Goal: Task Accomplishment & Management: Complete application form

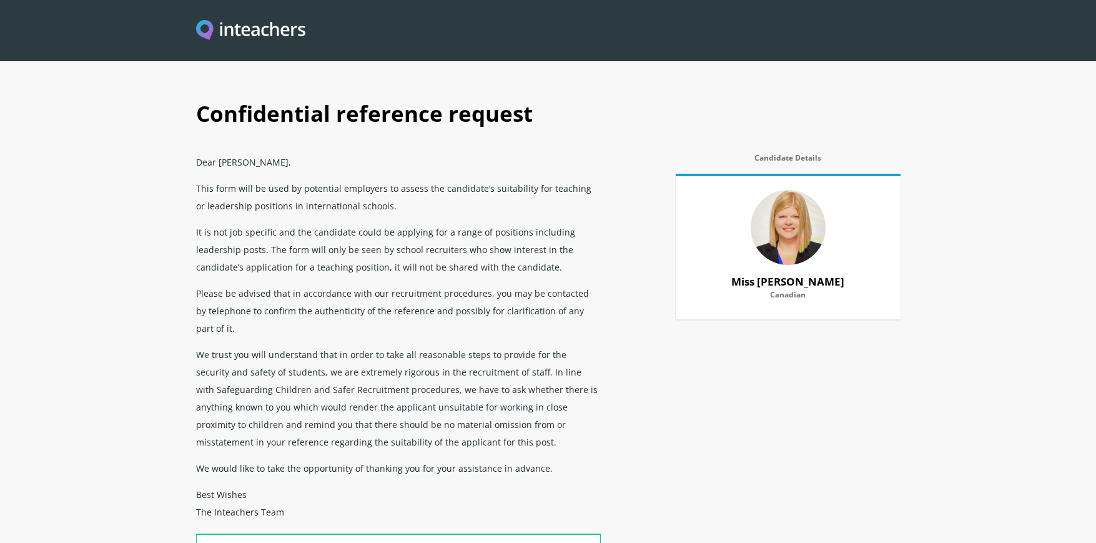
select select "2013"
select select "2018"
select select "No"
select select "Yes"
select select "No"
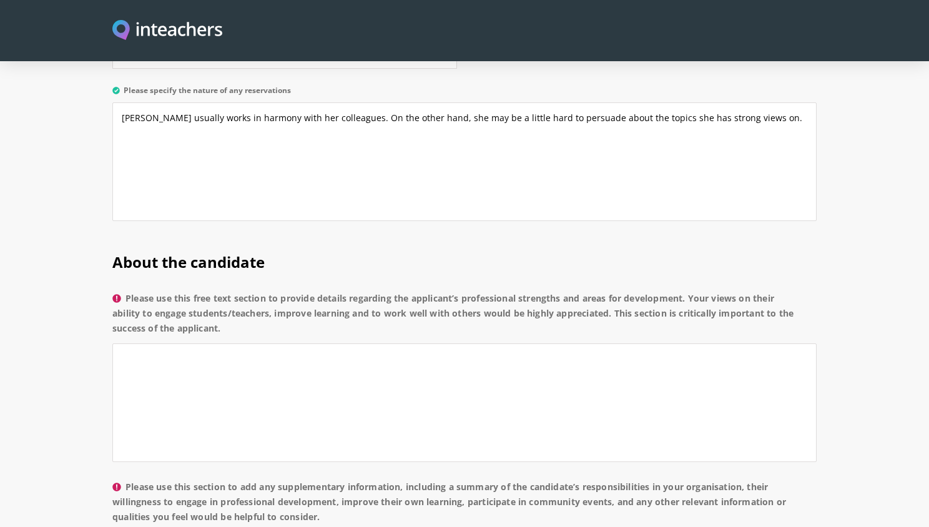
scroll to position [915, 0]
type textarea "[PERSON_NAME] usually works in harmony with her colleagues. On the other hand, …"
click at [287, 342] on textarea "Please use this free text section to provide details regarding the applicant’s …" at bounding box center [464, 401] width 704 height 119
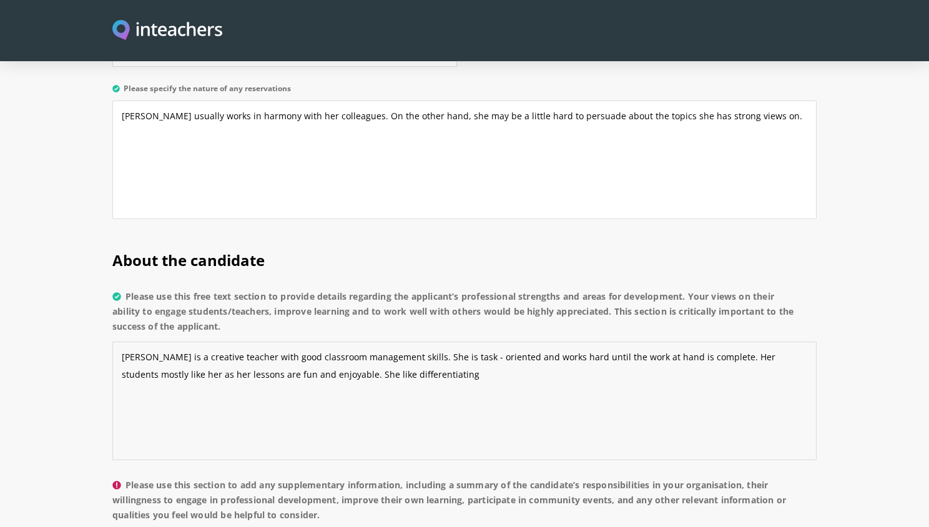
click at [366, 342] on textarea "[PERSON_NAME] is a creative teacher with good classroom management skills. She …" at bounding box center [464, 401] width 704 height 119
click at [464, 342] on textarea "[PERSON_NAME] is a creative teacher with good classroom management skills. She …" at bounding box center [464, 401] width 704 height 119
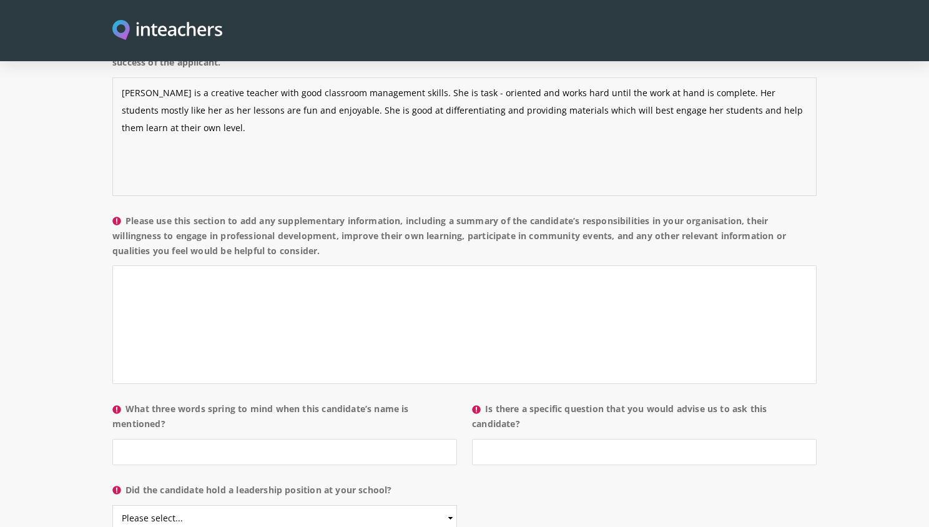
scroll to position [1180, 0]
type textarea "[PERSON_NAME] is a creative teacher with good classroom management skills. She …"
click at [187, 265] on textarea "Please use this section to add any supplementary information, including a summa…" at bounding box center [464, 324] width 704 height 119
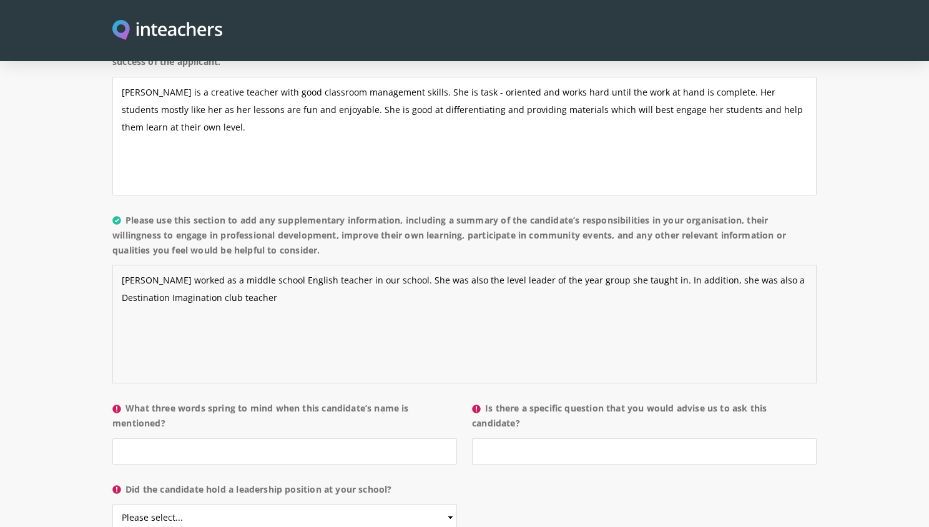
click at [221, 265] on textarea "[PERSON_NAME] worked as a middle school English teacher in our school. She was …" at bounding box center [464, 324] width 704 height 119
click at [378, 265] on textarea "[PERSON_NAME] worked as a middle school English teacher in our school. She was …" at bounding box center [464, 324] width 704 height 119
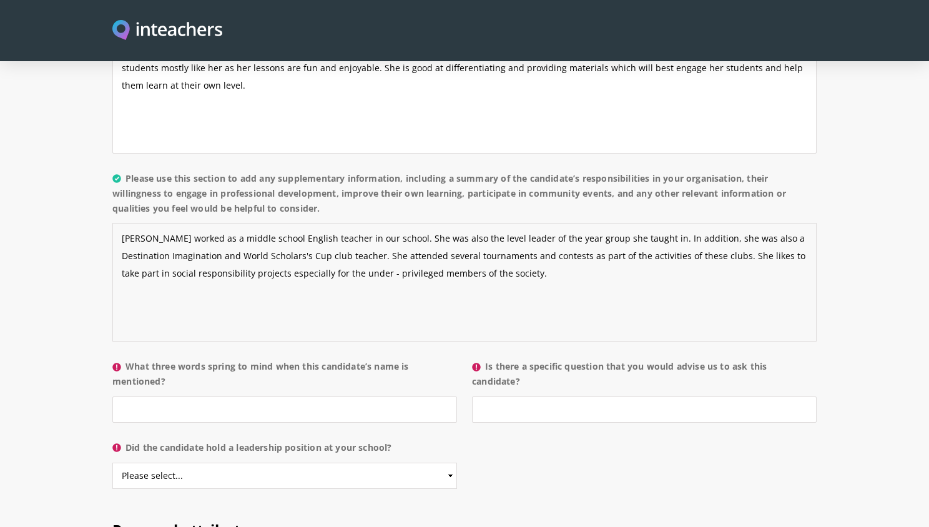
scroll to position [1222, 0]
type textarea "[PERSON_NAME] worked as a middle school English teacher in our school. She was …"
click at [286, 396] on input "What three words spring to mind when this candidate’s name is mentioned?" at bounding box center [284, 409] width 345 height 26
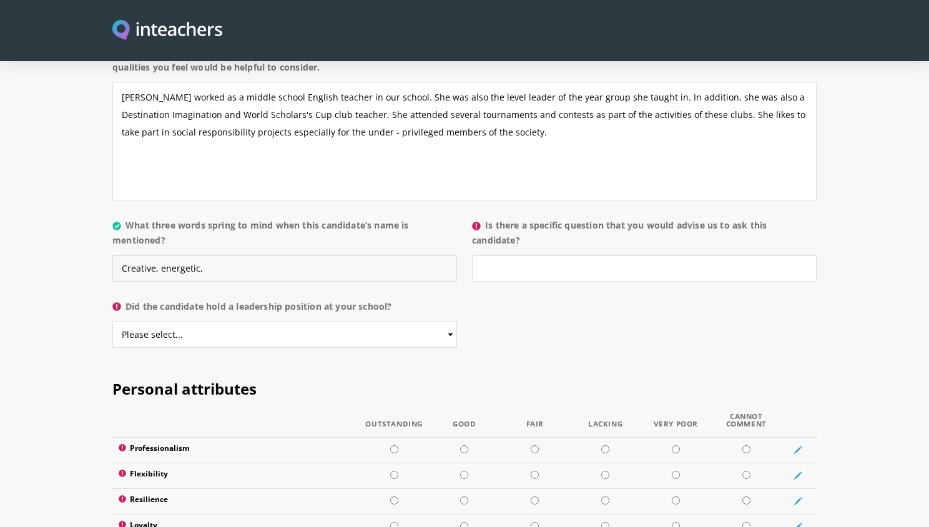
scroll to position [1360, 0]
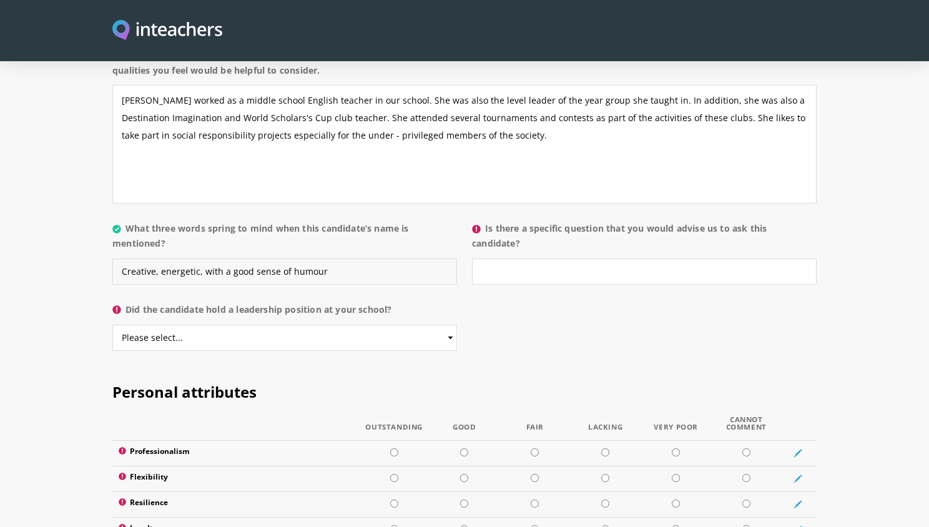
type input "Creative, energetic, with a good sense of humour"
click at [545, 258] on input "Is there a specific question that you would advise us to ask this candidate?" at bounding box center [644, 271] width 345 height 26
type input "How do you define yourself as a team member?"
click at [450, 325] on select "Please select... Yes No" at bounding box center [284, 338] width 345 height 26
select select "No"
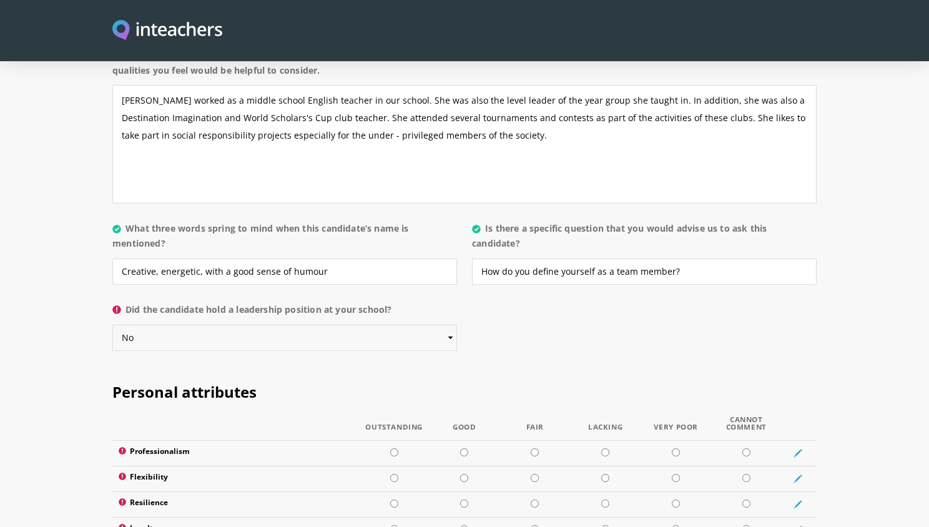
click at [112, 325] on select "Please select... Yes No" at bounding box center [284, 338] width 345 height 26
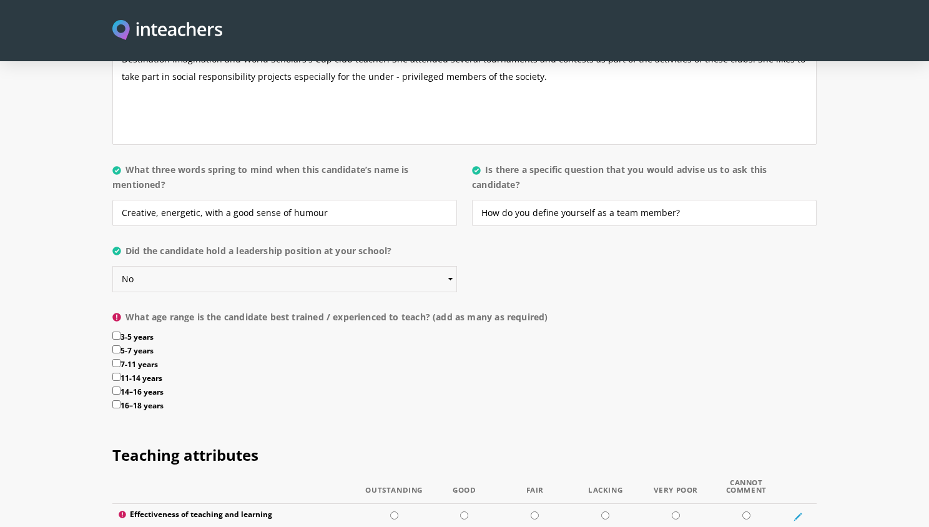
scroll to position [1468, 0]
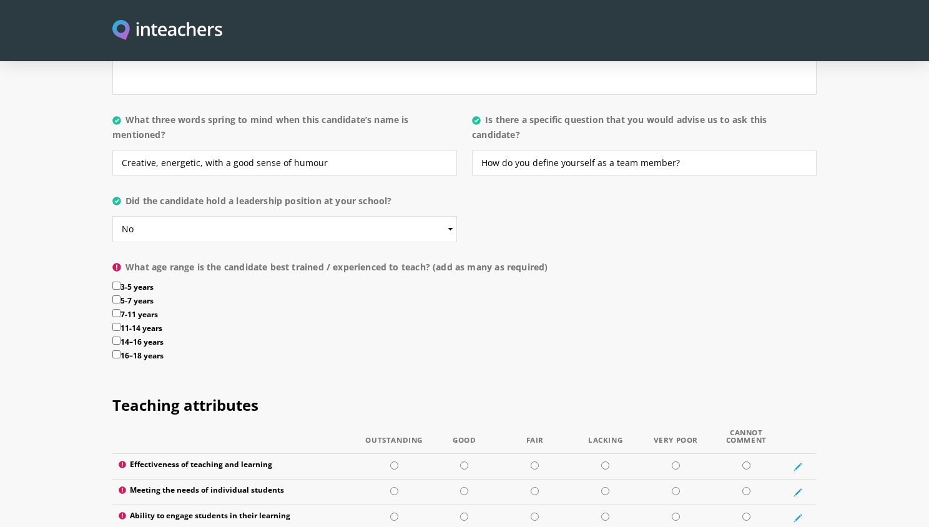
click at [120, 323] on label "11-14 years" at bounding box center [464, 330] width 704 height 14
click at [120, 323] on input "11-14 years" at bounding box center [116, 327] width 8 height 8
checkbox input "true"
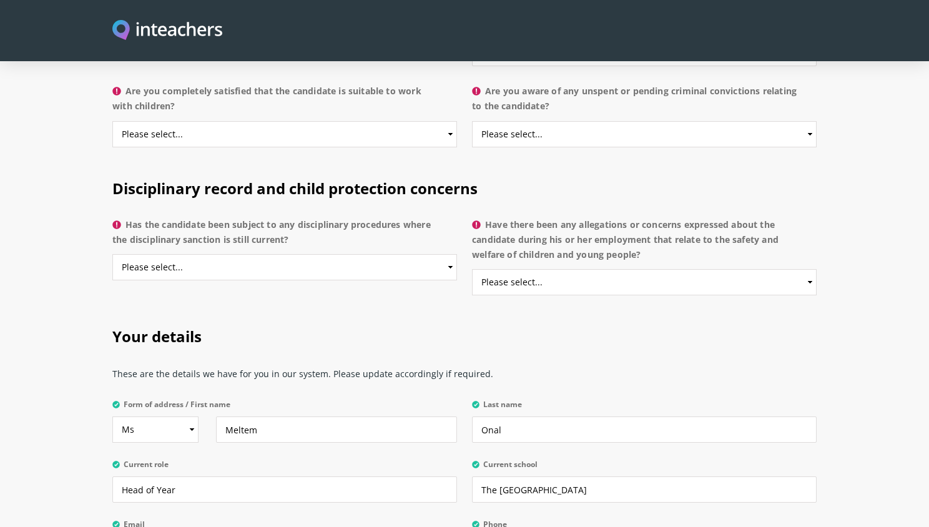
scroll to position [2783, 0]
